Goal: Information Seeking & Learning: Learn about a topic

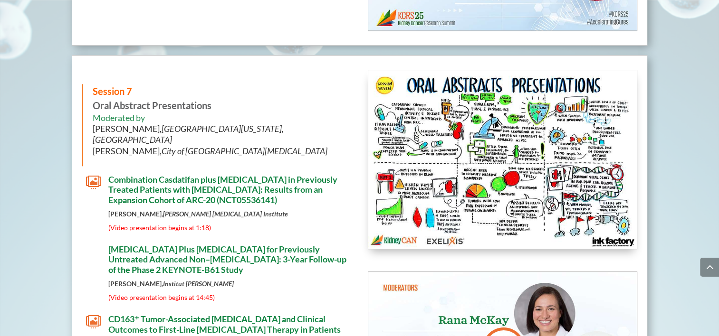
scroll to position [4548, 0]
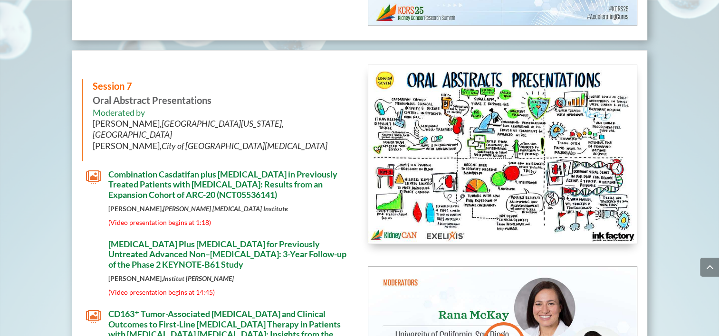
click at [222, 239] on span "[MEDICAL_DATA] Plus [MEDICAL_DATA] for Previously Untreated Advanced Non–[MEDIC…" at bounding box center [227, 254] width 238 height 31
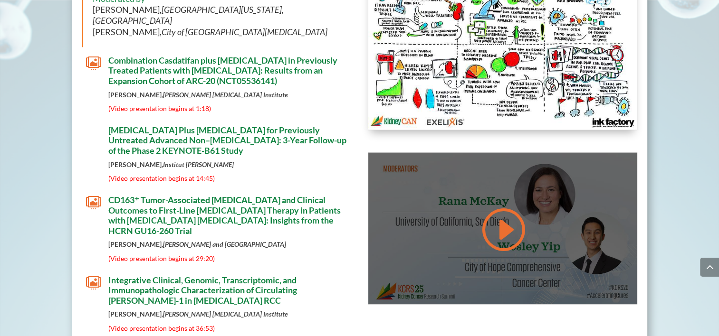
scroll to position [4663, 0]
click at [509, 217] on link at bounding box center [502, 229] width 46 height 48
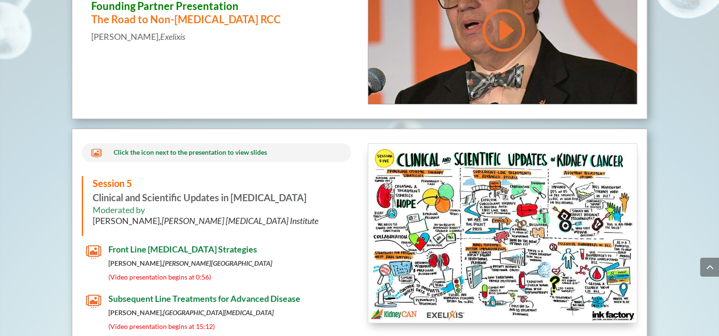
scroll to position [3645, 0]
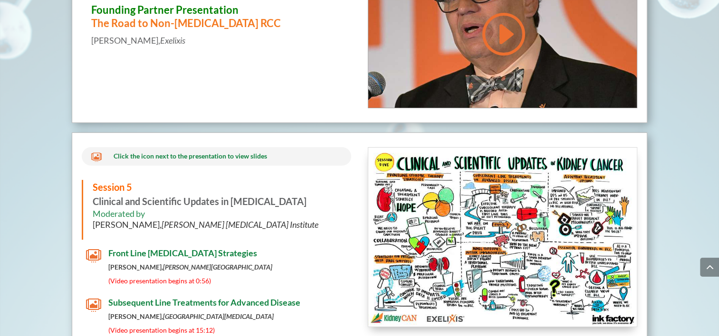
click at [198, 277] on span "(Video presentation begins at 0:56)" at bounding box center [159, 281] width 103 height 8
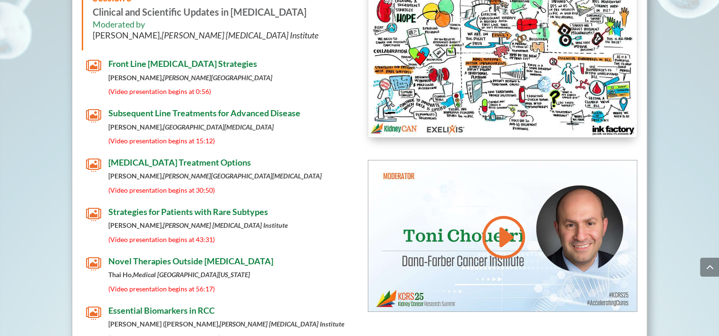
scroll to position [3835, 0]
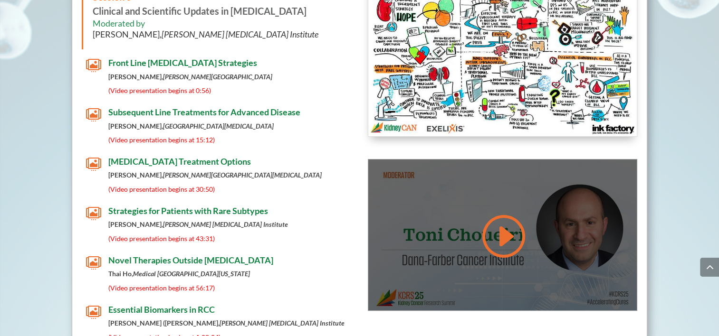
click at [509, 225] on link at bounding box center [502, 236] width 46 height 48
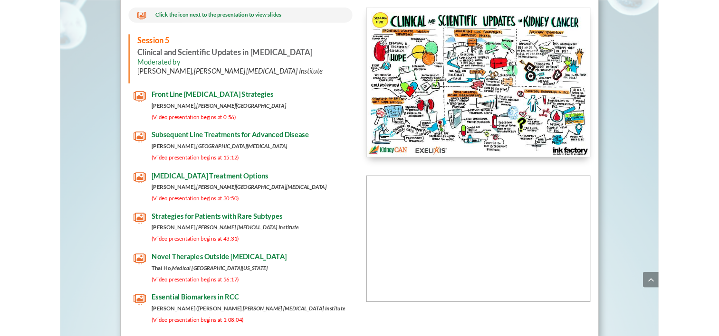
scroll to position [3799, 0]
